Goal: Find contact information: Find contact information

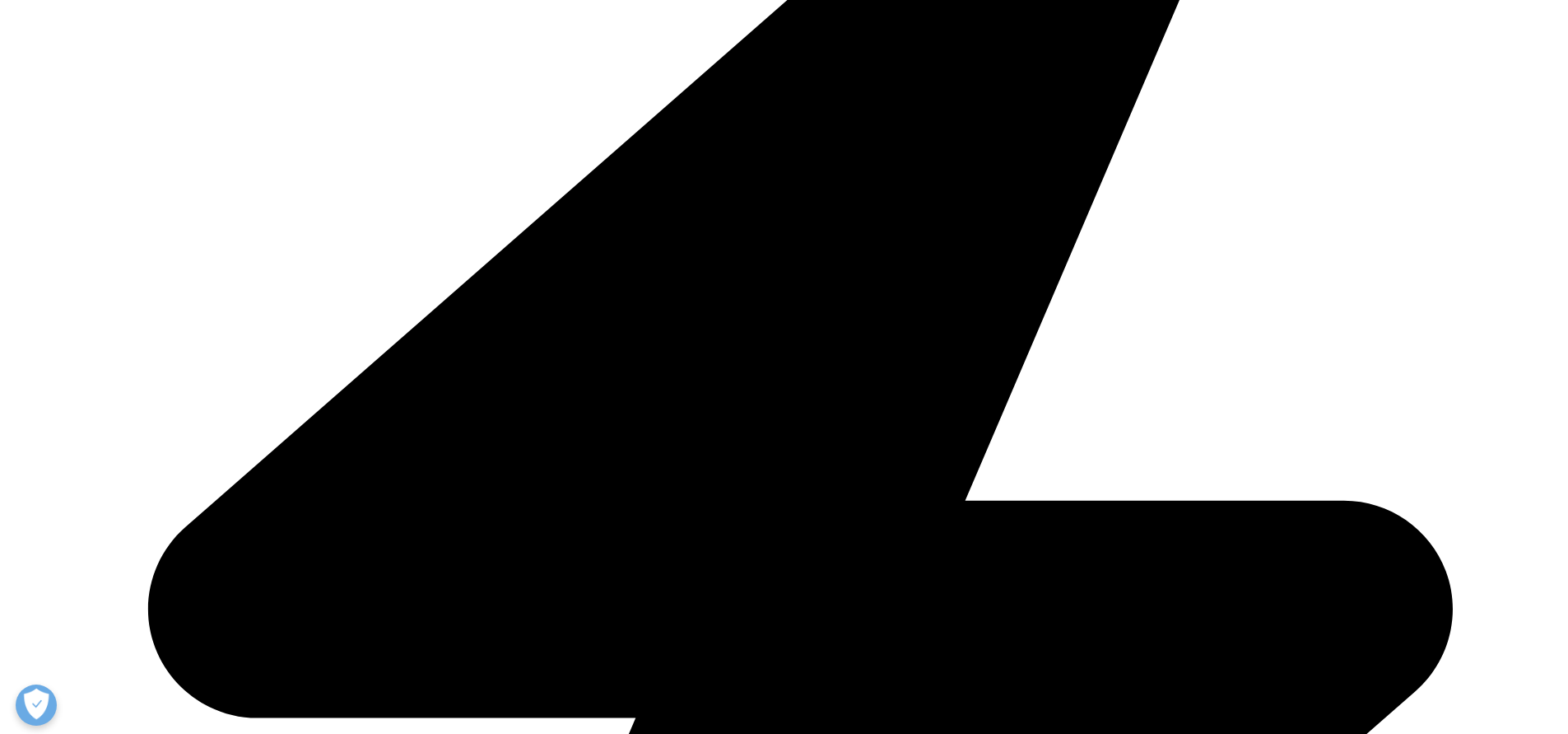
scroll to position [477, 0]
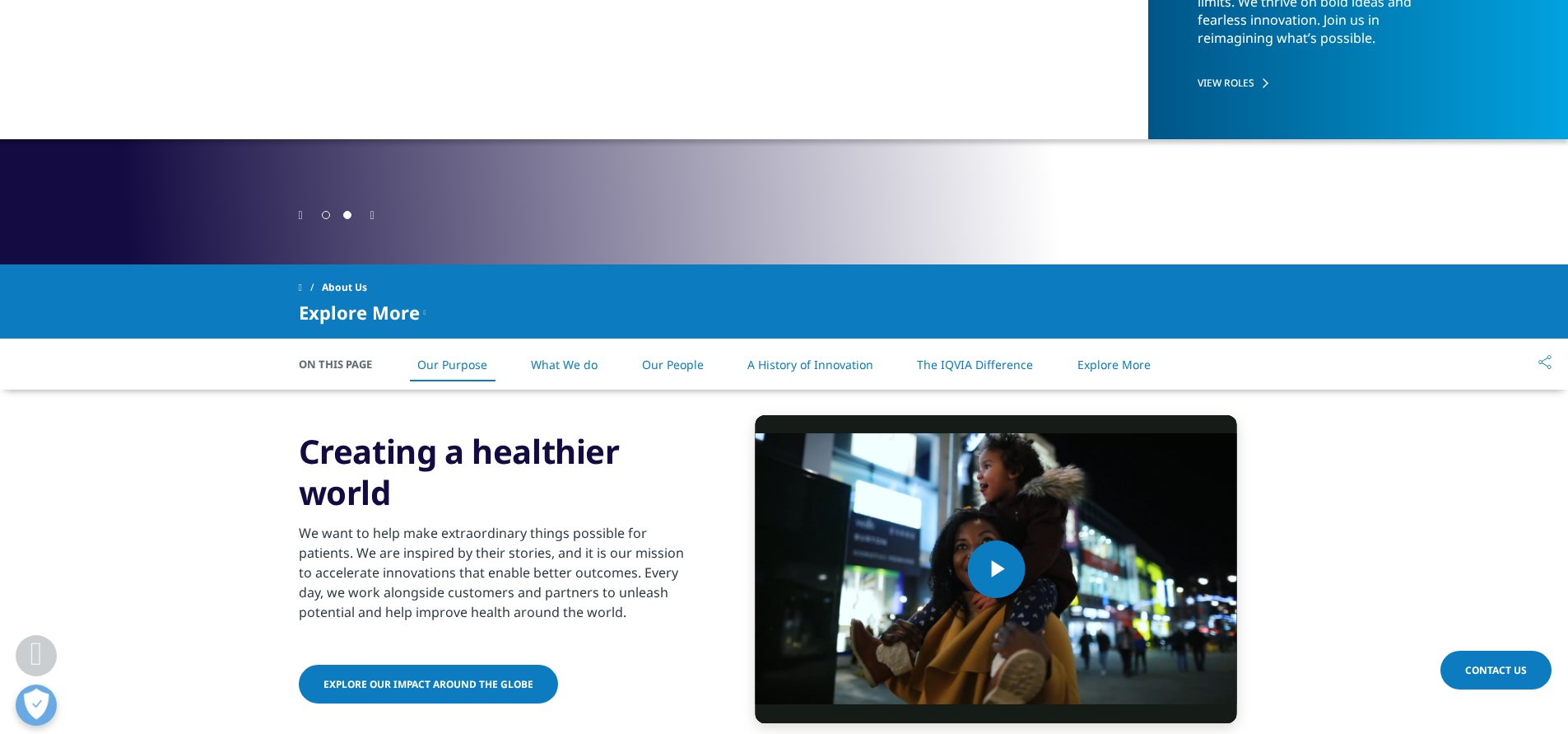
click at [671, 359] on link "Our People" at bounding box center [672, 364] width 62 height 16
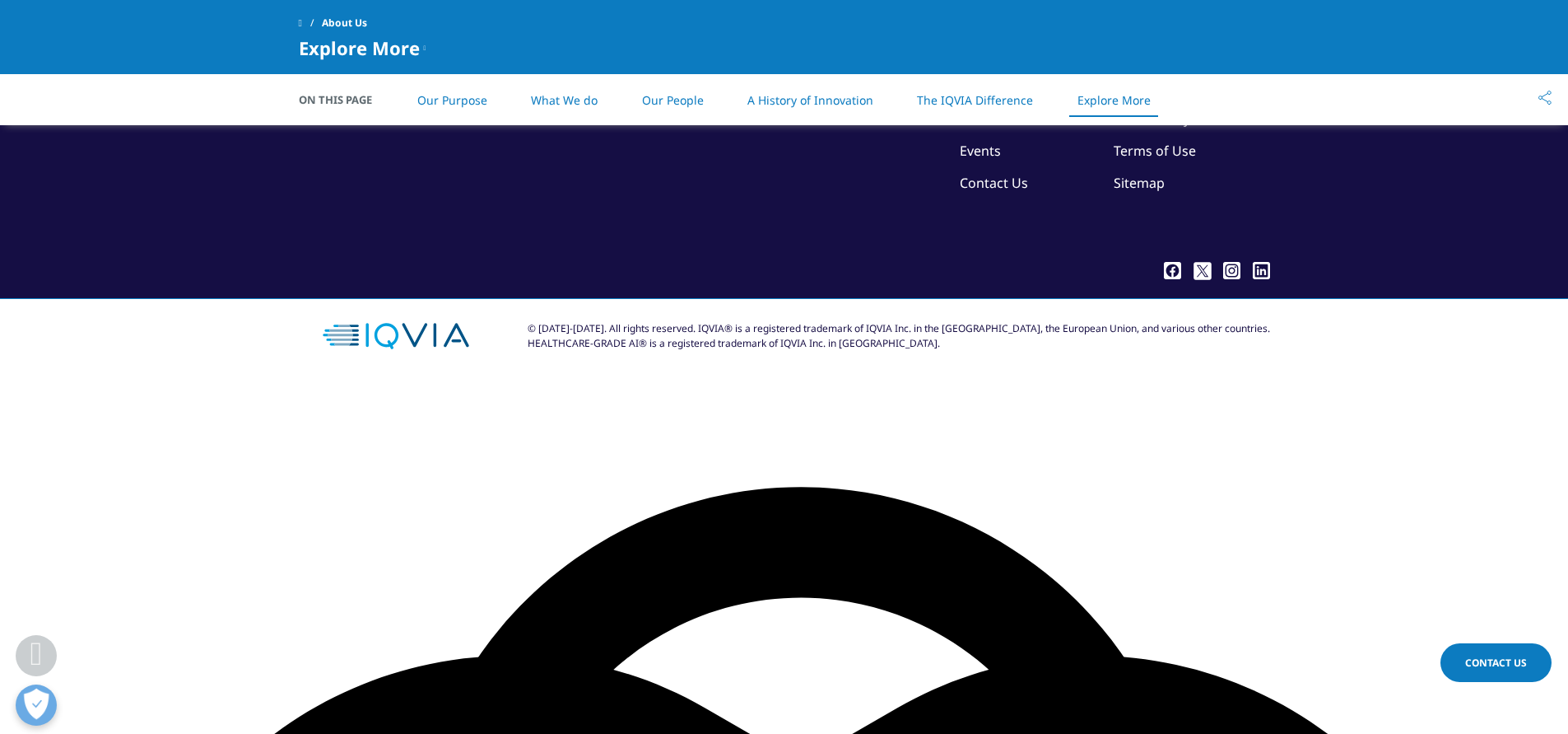
scroll to position [3773, 0]
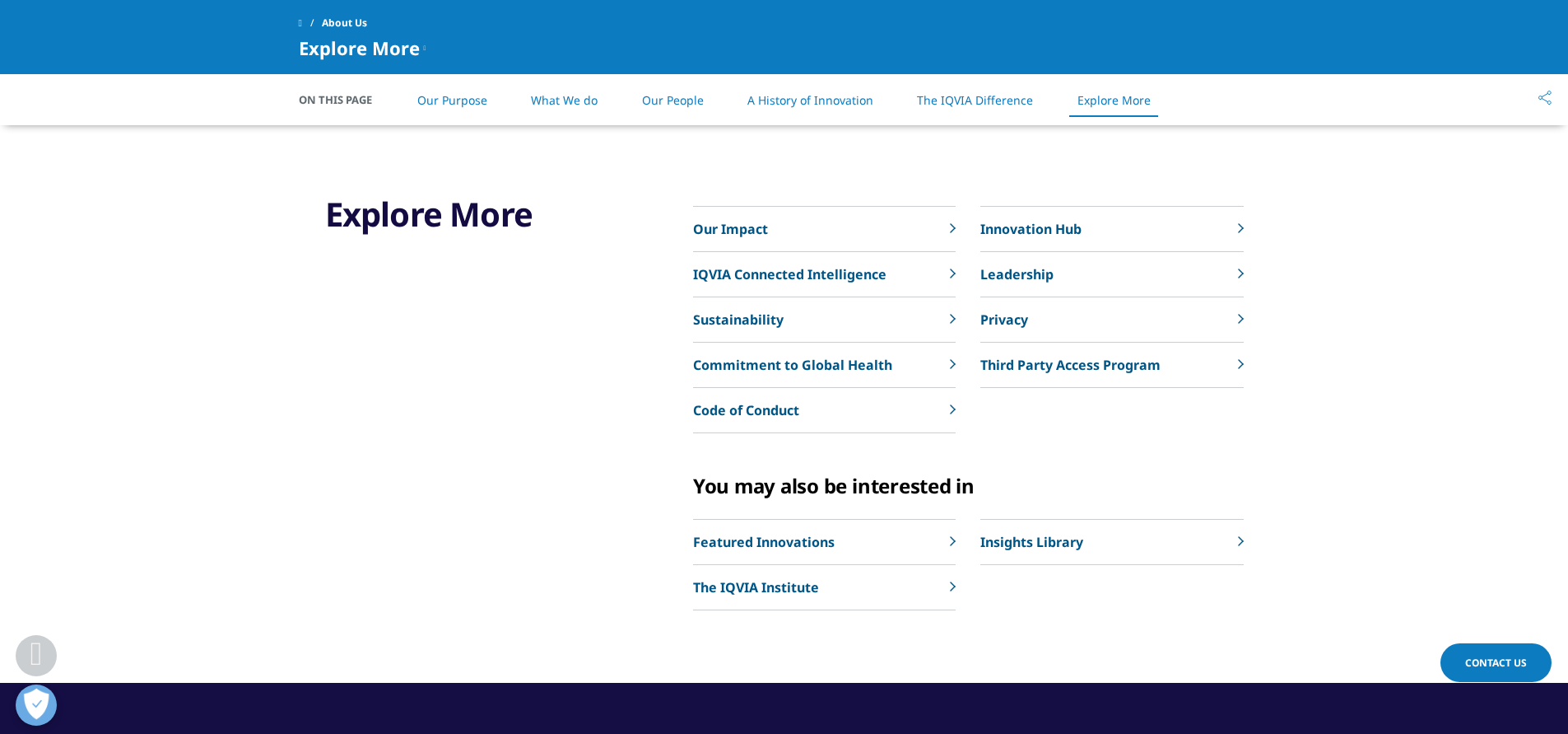
click at [1024, 274] on p "Leadership" at bounding box center [1017, 273] width 73 height 19
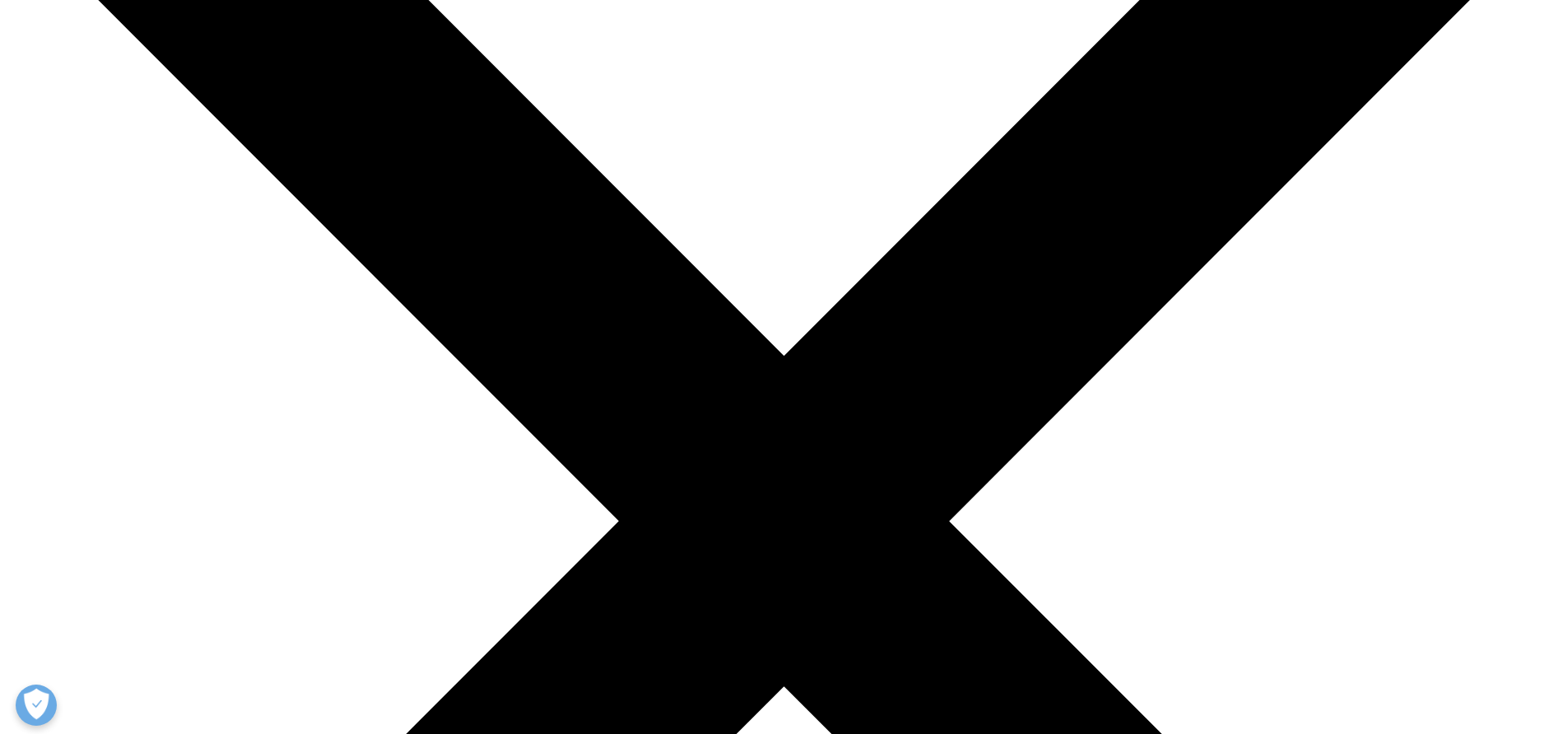
scroll to position [285, 0]
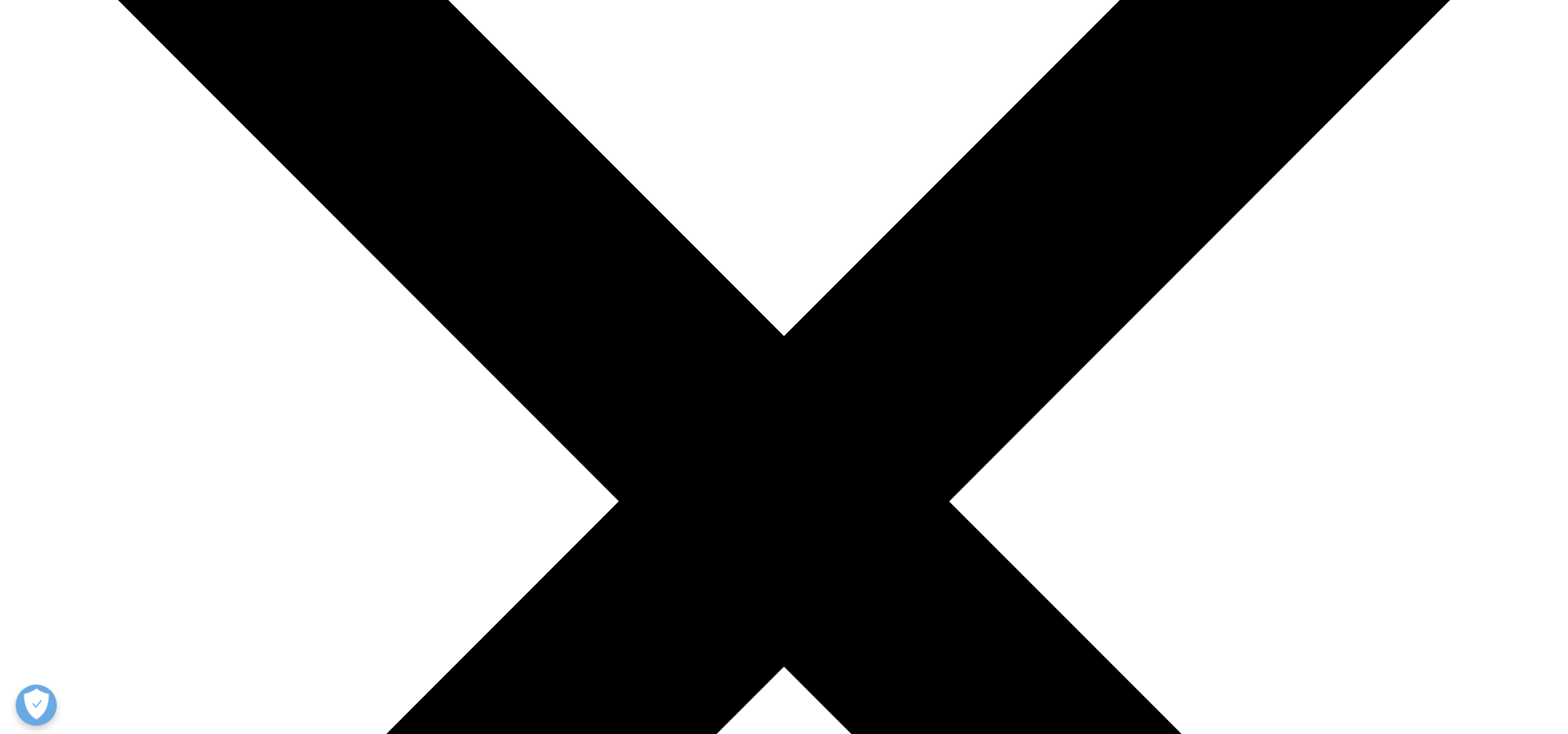
scroll to position [283, 0]
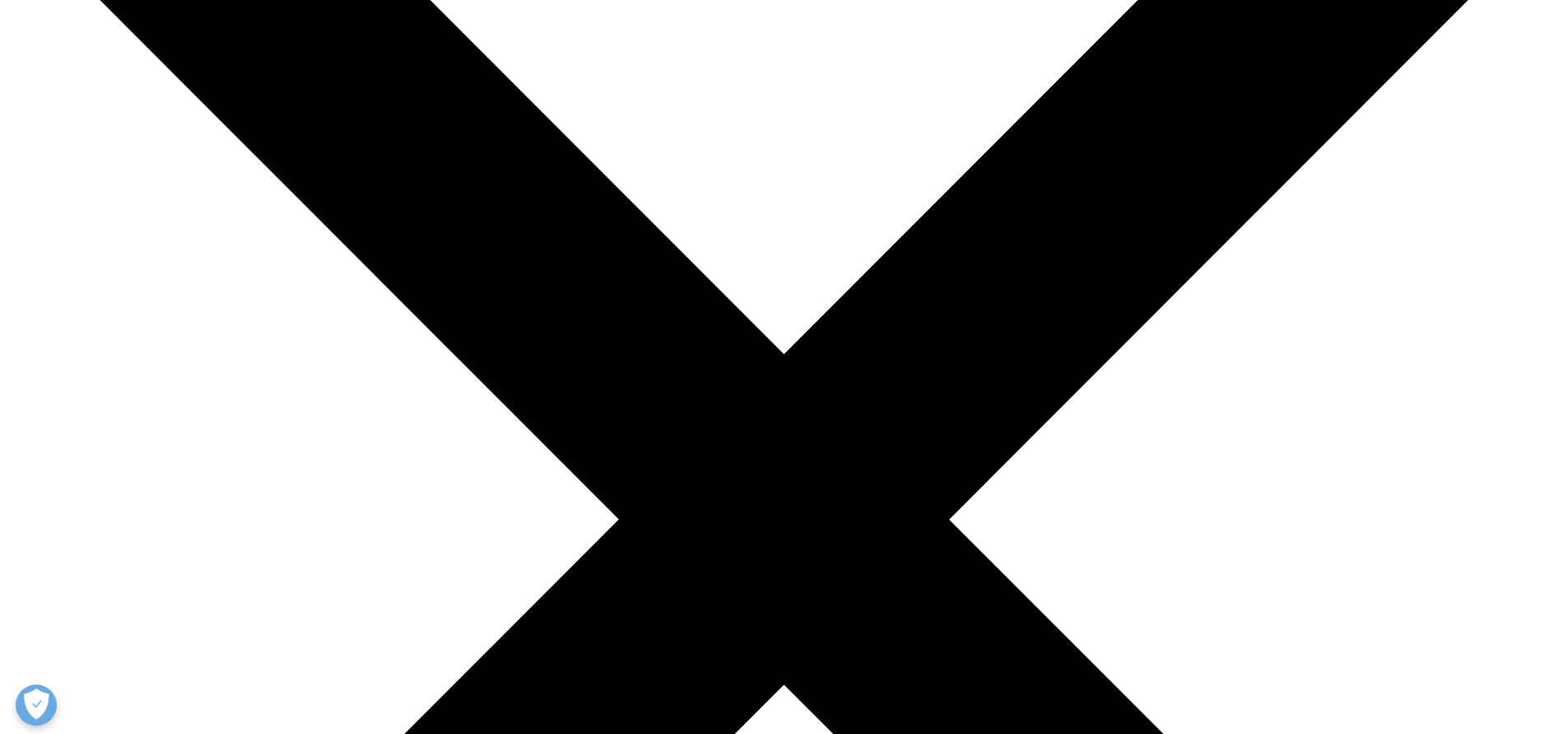
drag, startPoint x: 577, startPoint y: 195, endPoint x: 799, endPoint y: 226, distance: 224.2
type textarea "Ari Bousbib"
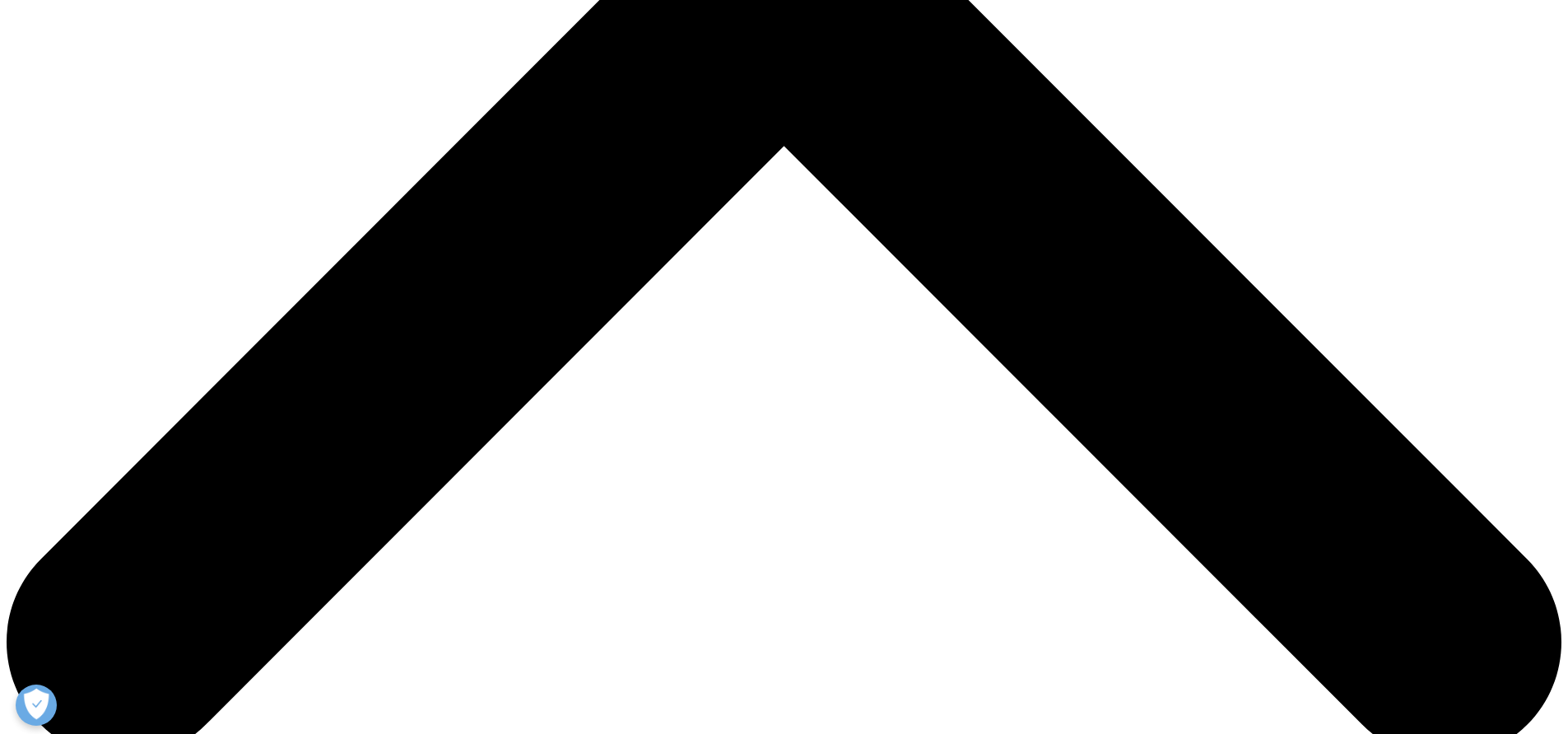
scroll to position [833, 0]
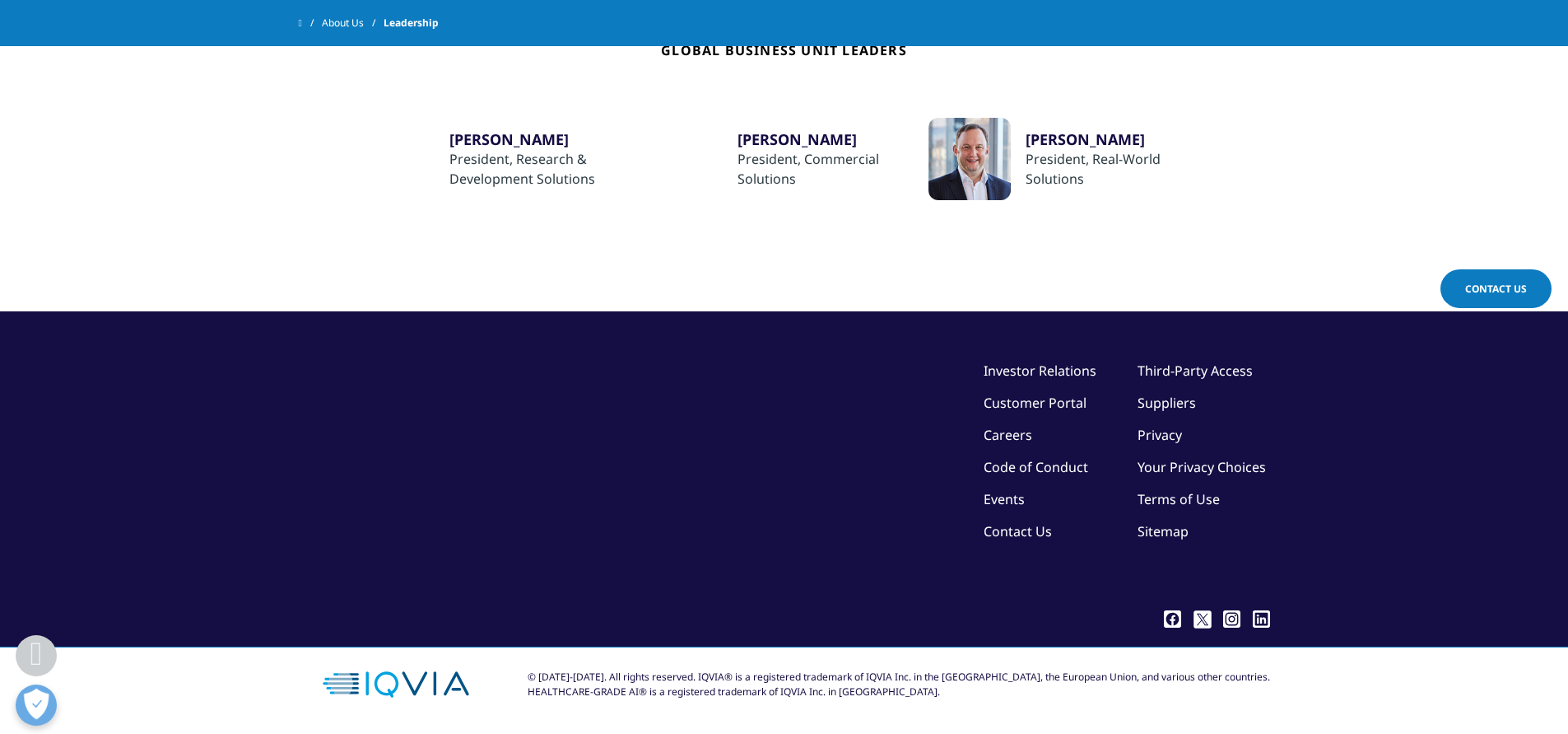
click at [1002, 525] on link "Contact Us" at bounding box center [1018, 532] width 69 height 19
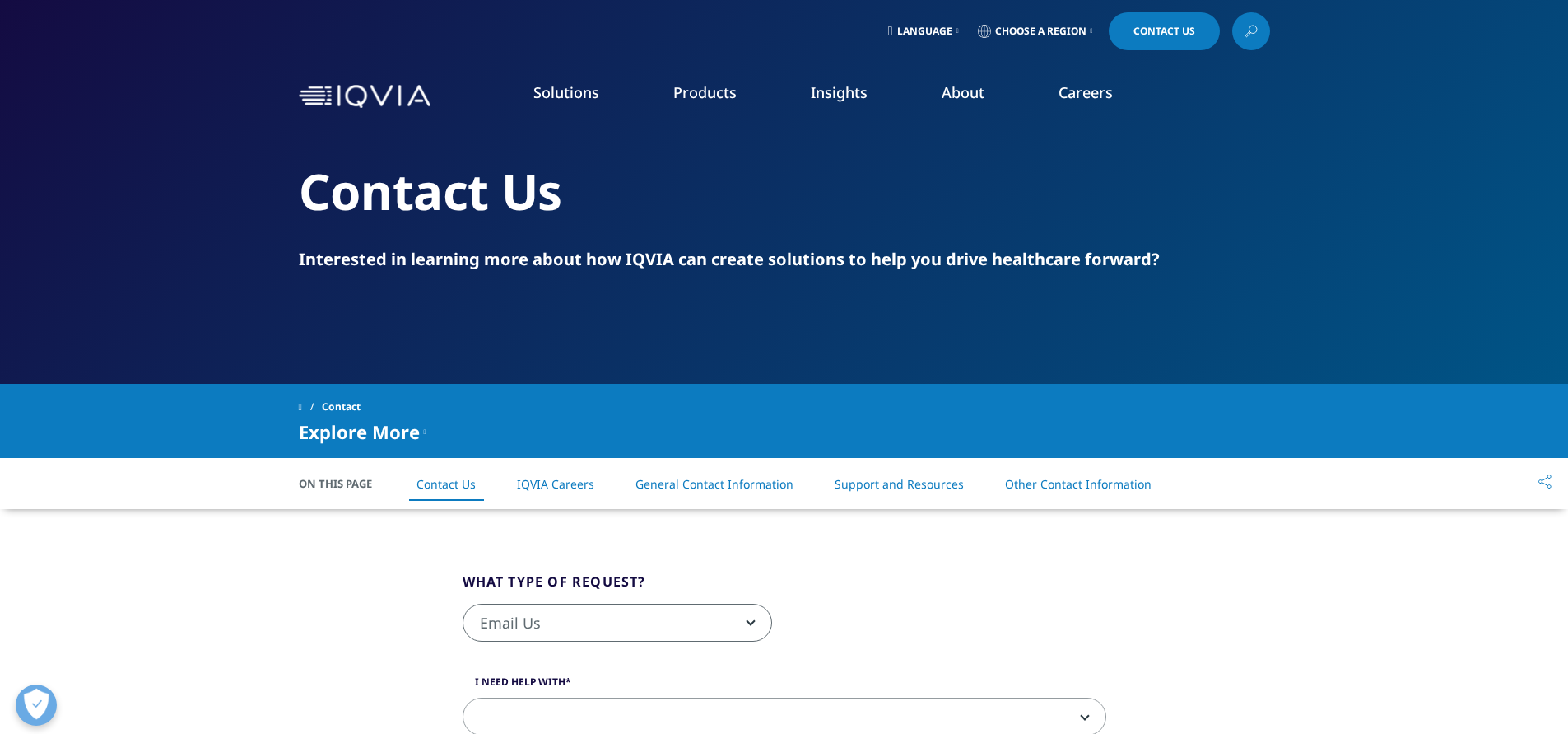
click at [713, 306] on link "Financial Institutions" at bounding box center [765, 302] width 263 height 19
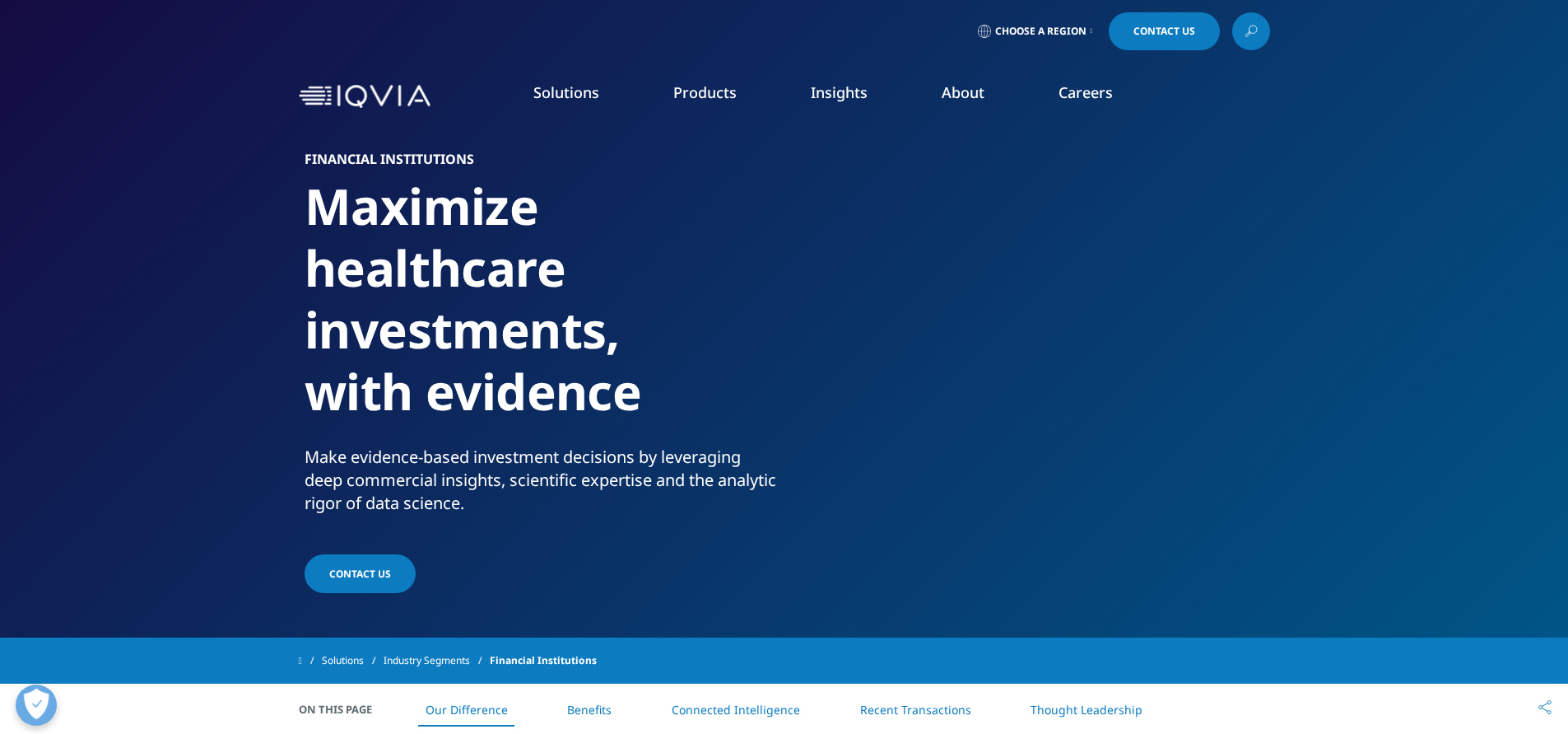
click at [375, 109] on div "Solutions quick find a capability Clear Search Loading SOLUTIONS Research & Dev…" at bounding box center [784, 96] width 972 height 78
